Goal: Task Accomplishment & Management: Use online tool/utility

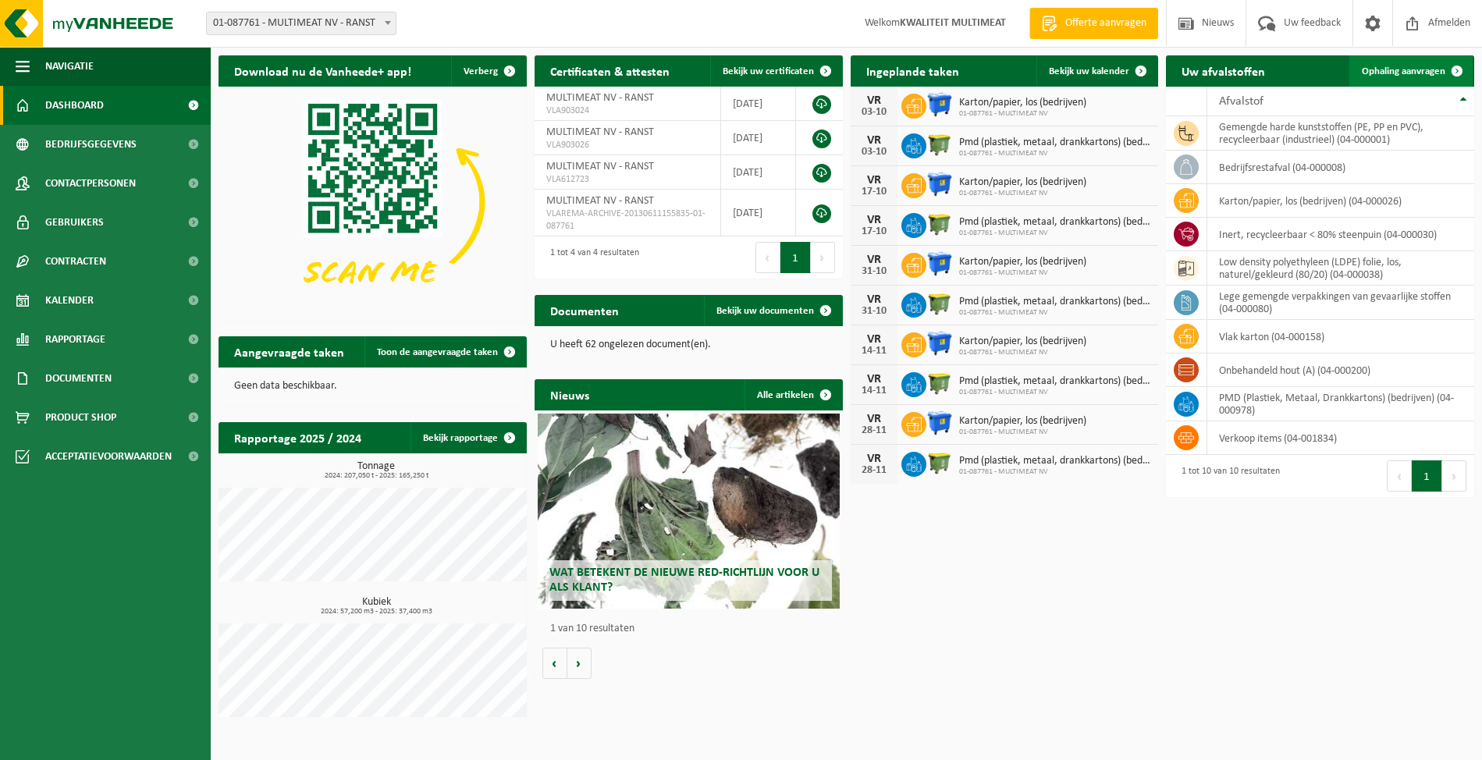
click at [1399, 66] on span "Ophaling aanvragen" at bounding box center [1402, 71] width 83 height 10
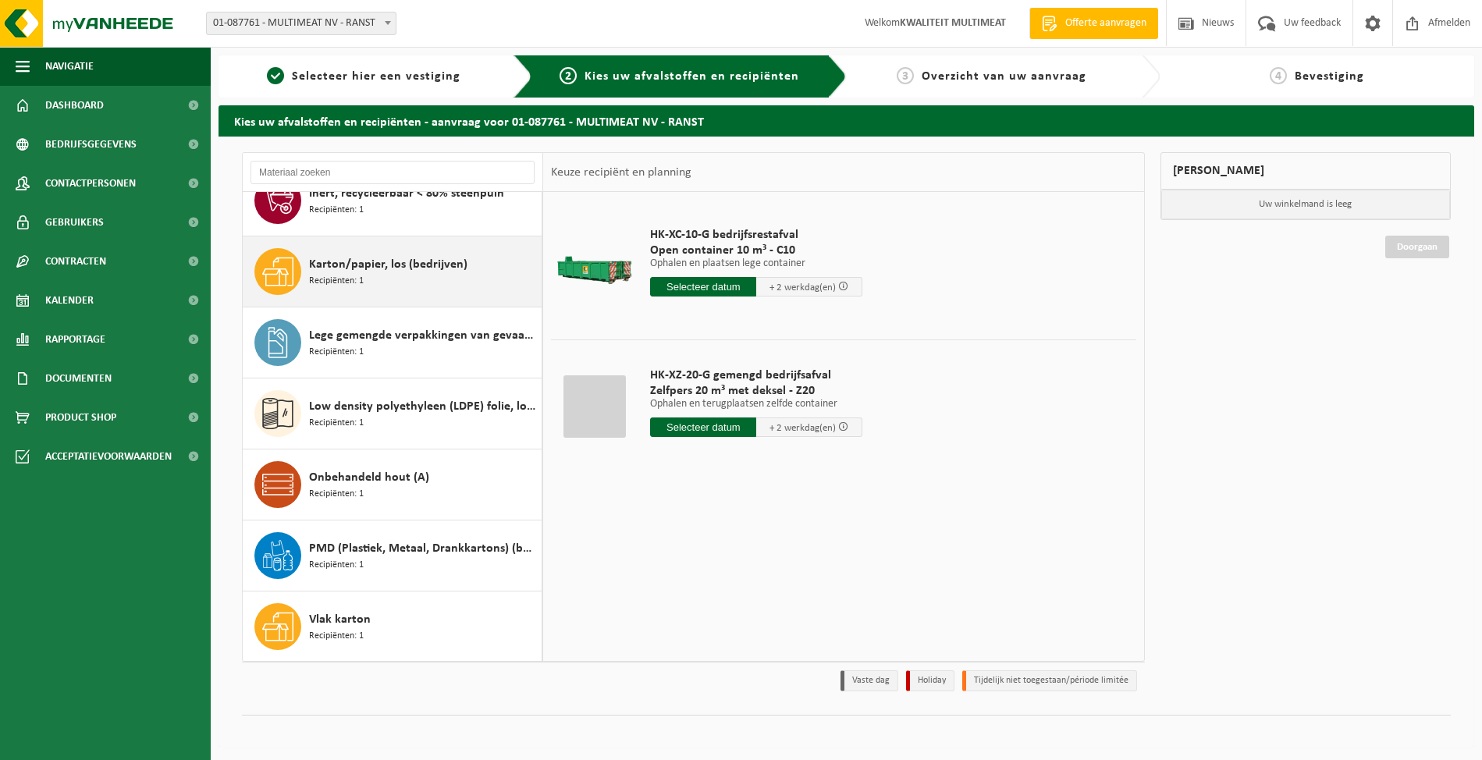
scroll to position [169, 0]
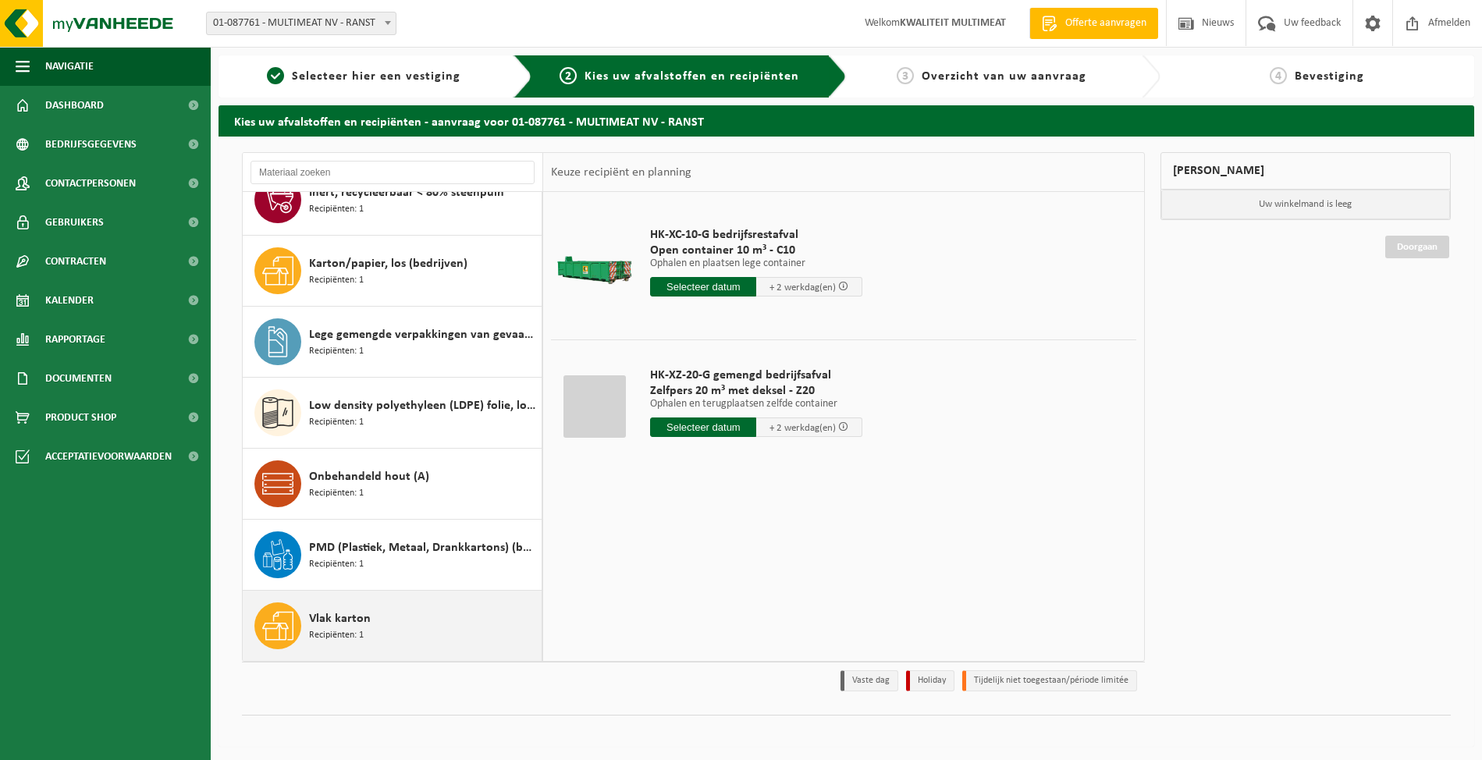
click at [334, 620] on span "Vlak karton" at bounding box center [340, 618] width 62 height 19
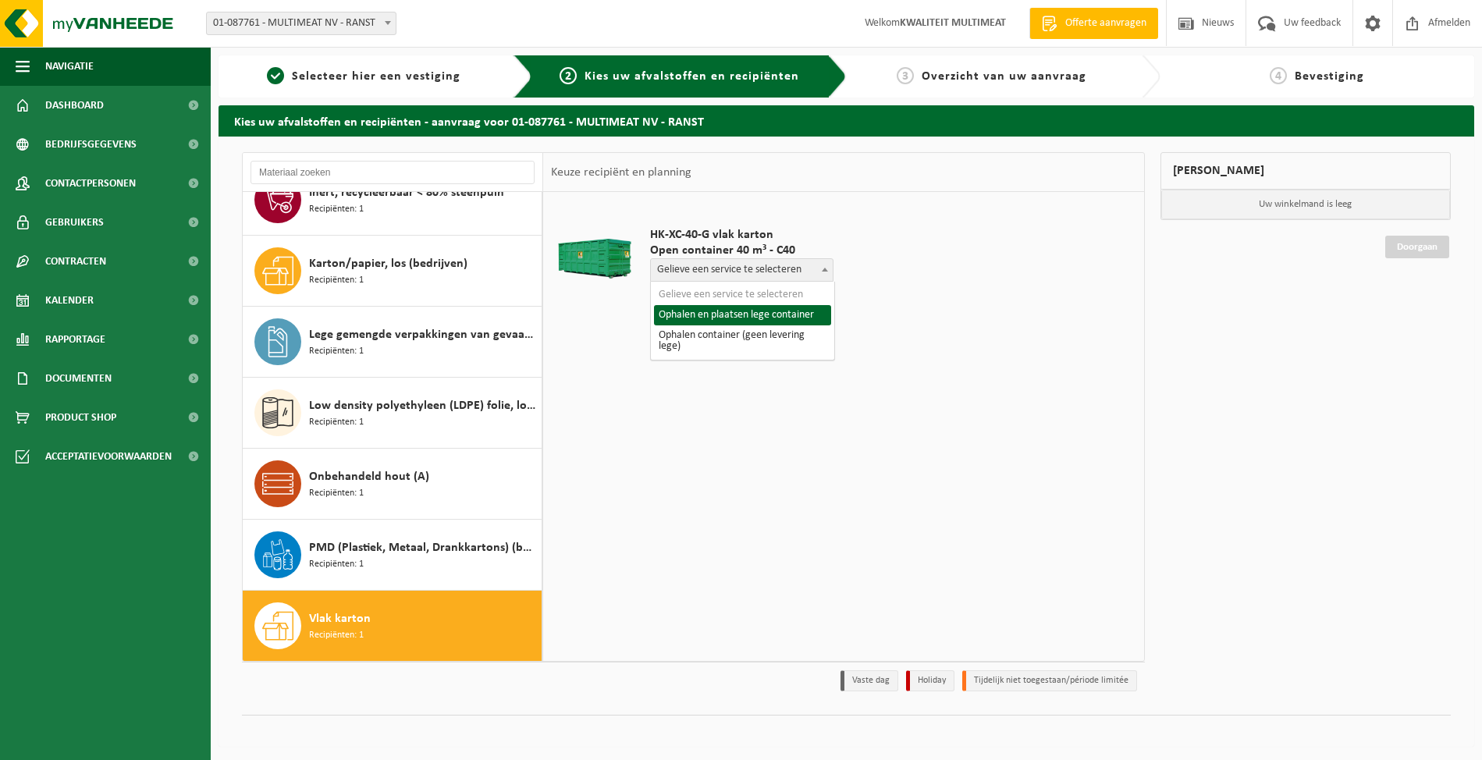
click at [768, 268] on span "Gelieve een service te selecteren" at bounding box center [742, 270] width 182 height 22
select select "P2PL-VEL-033589_HK-XC-40-GN-00_04-000158_46"
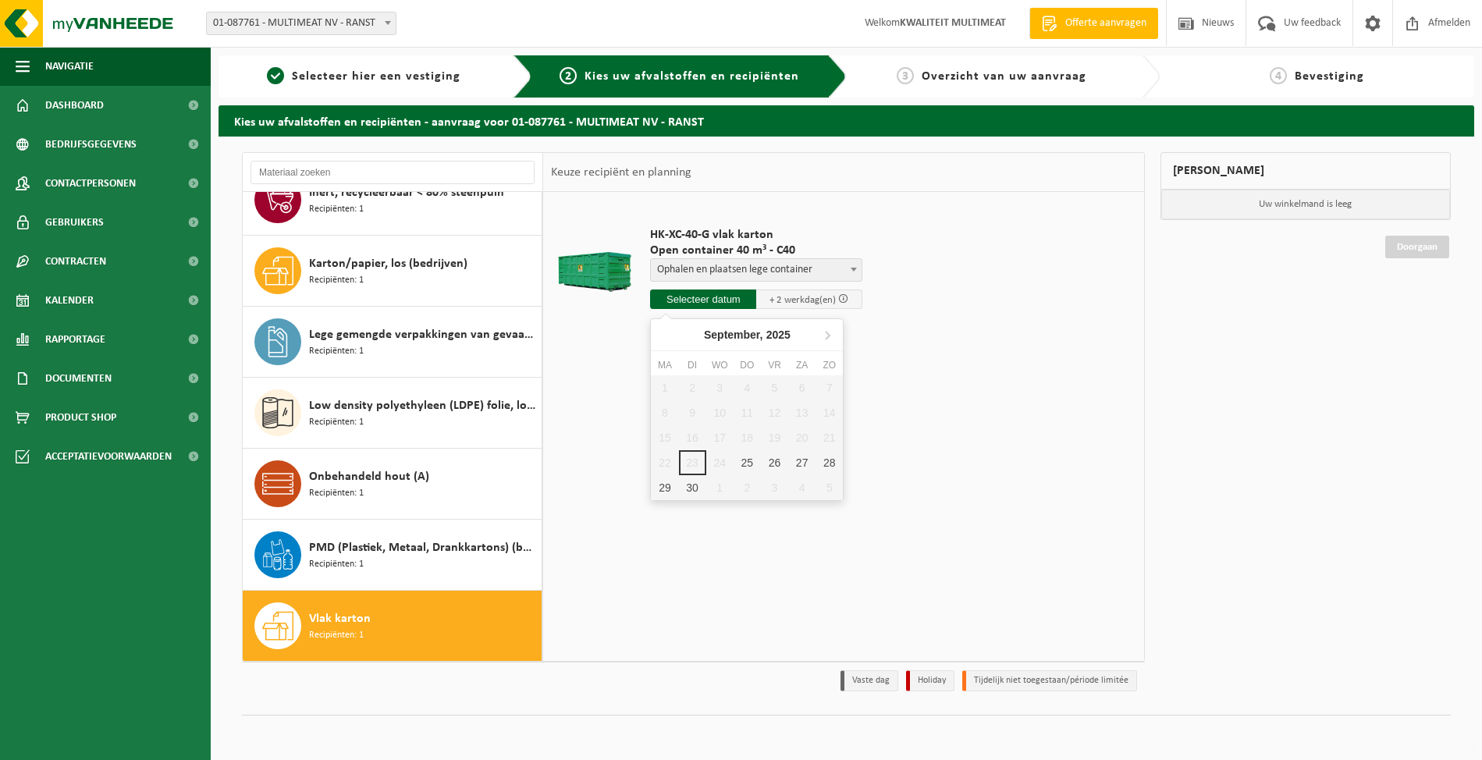
click at [716, 299] on input "text" at bounding box center [703, 299] width 106 height 20
click at [742, 462] on div "25" at bounding box center [746, 462] width 27 height 25
type input "Van [DATE]"
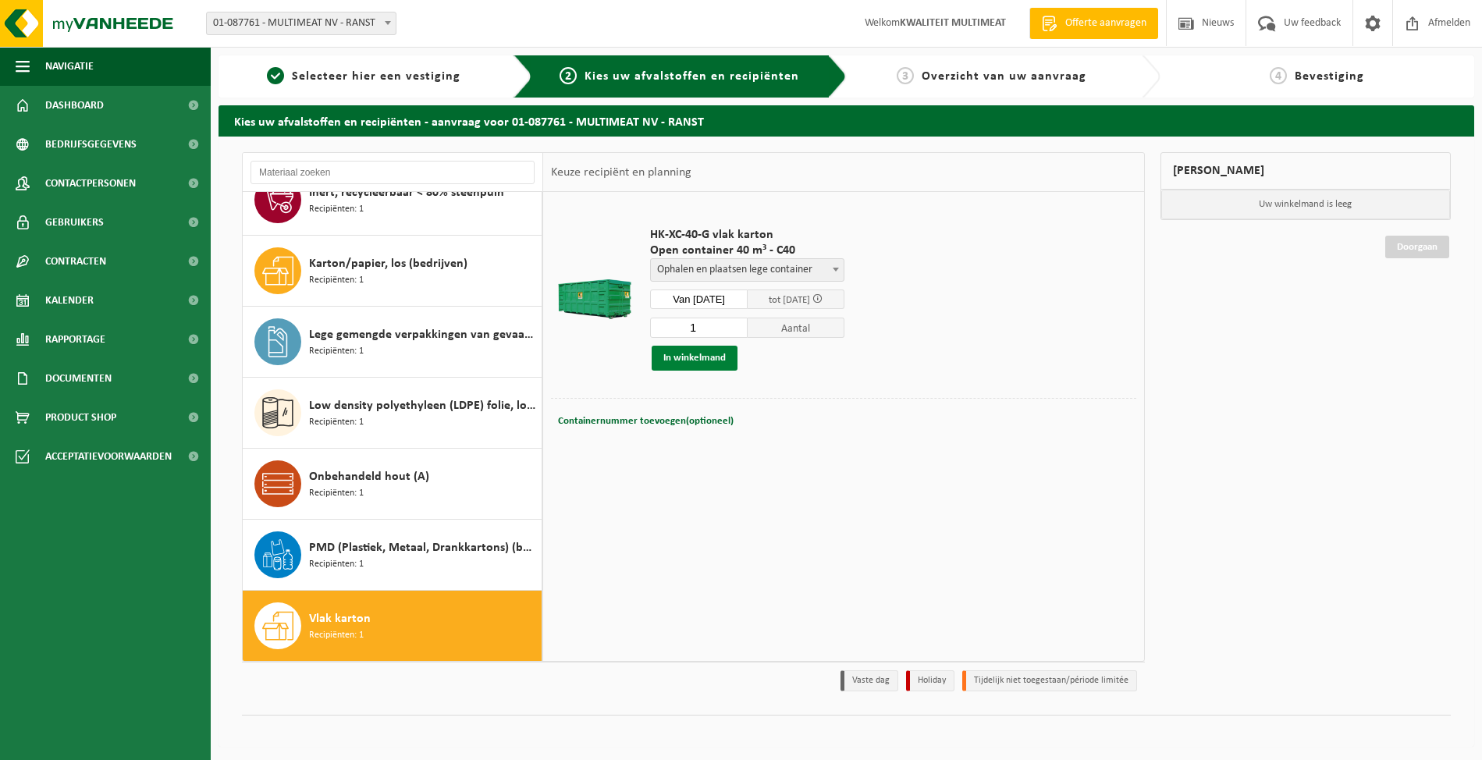
click at [693, 351] on button "In winkelmand" at bounding box center [694, 358] width 86 height 25
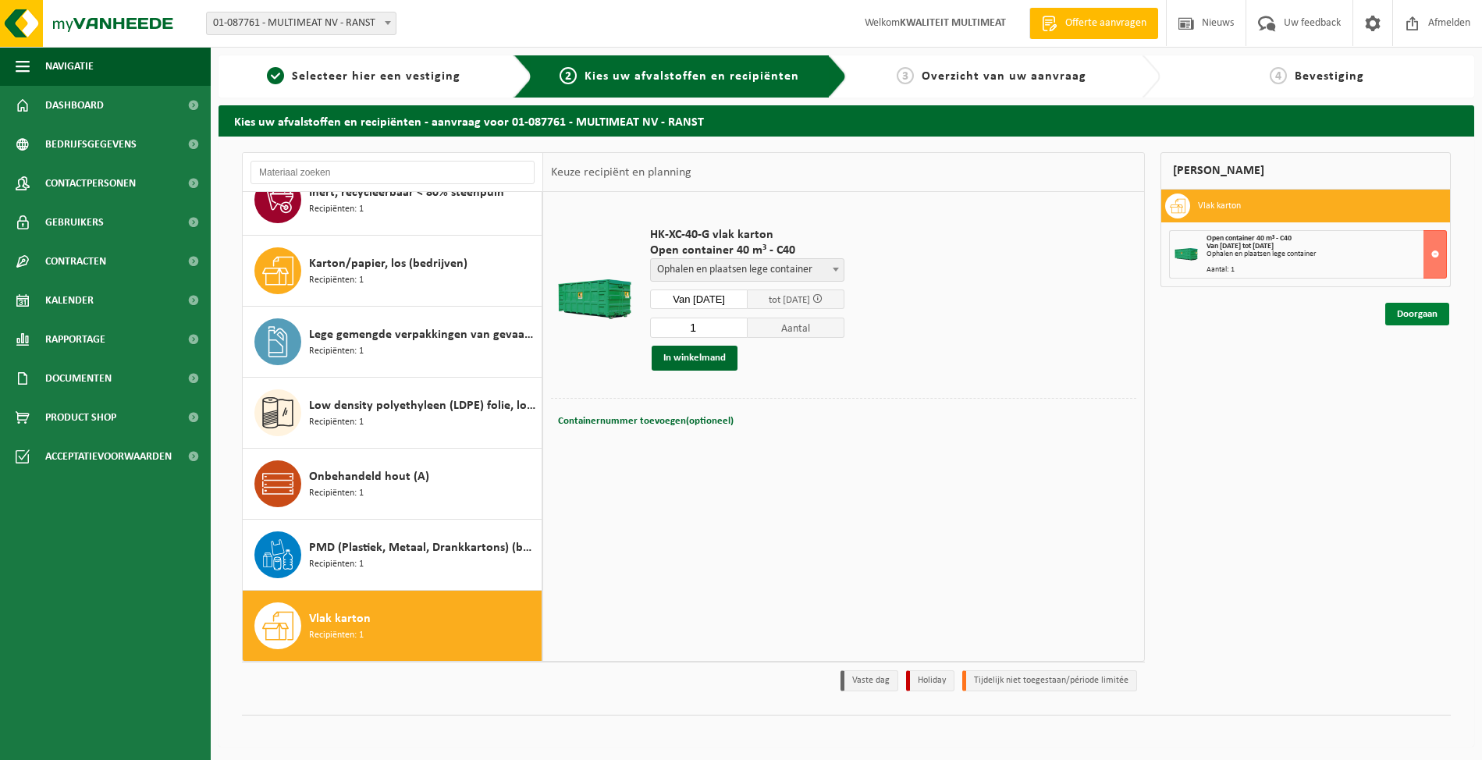
click at [1425, 313] on link "Doorgaan" at bounding box center [1417, 314] width 64 height 23
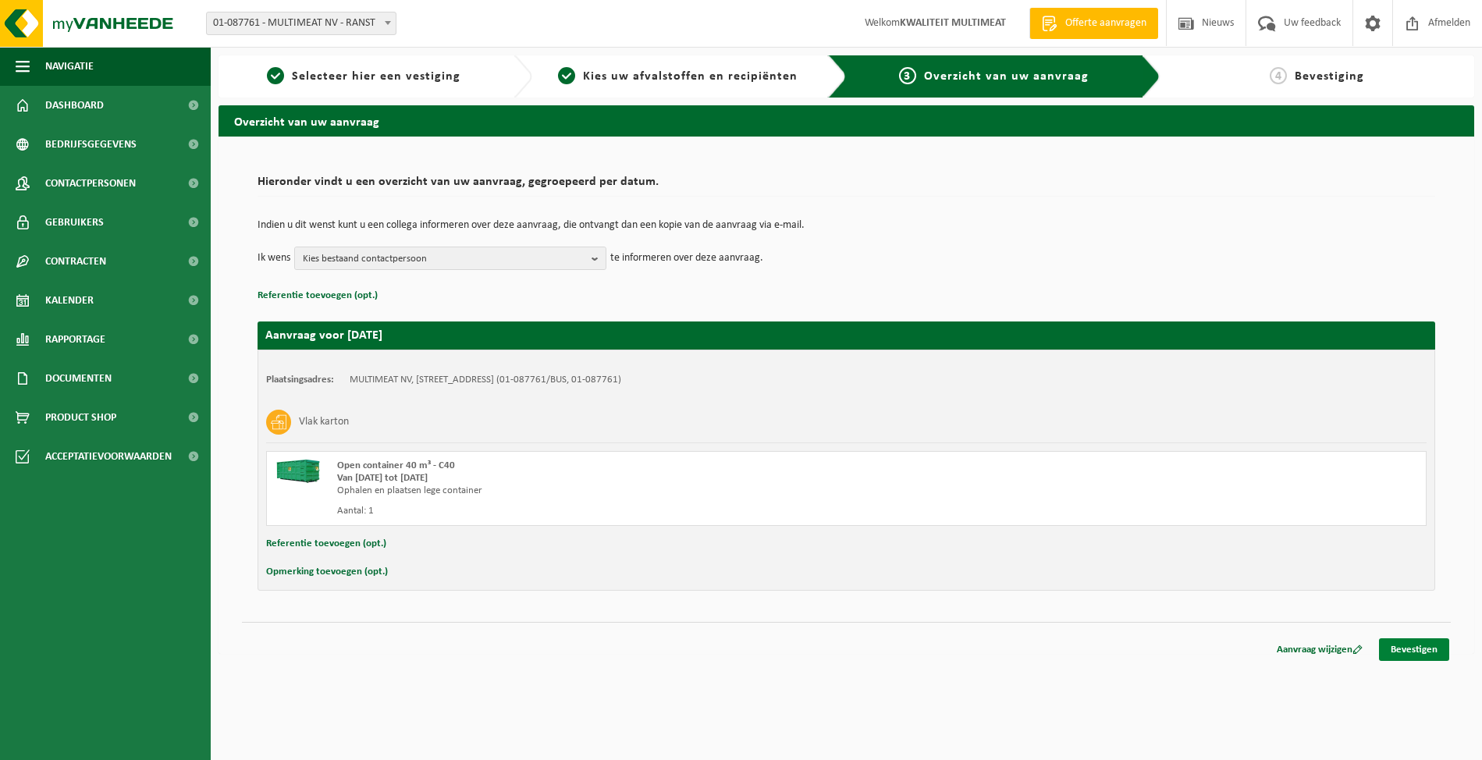
click at [1416, 648] on link "Bevestigen" at bounding box center [1414, 649] width 70 height 23
